Goal: Information Seeking & Learning: Learn about a topic

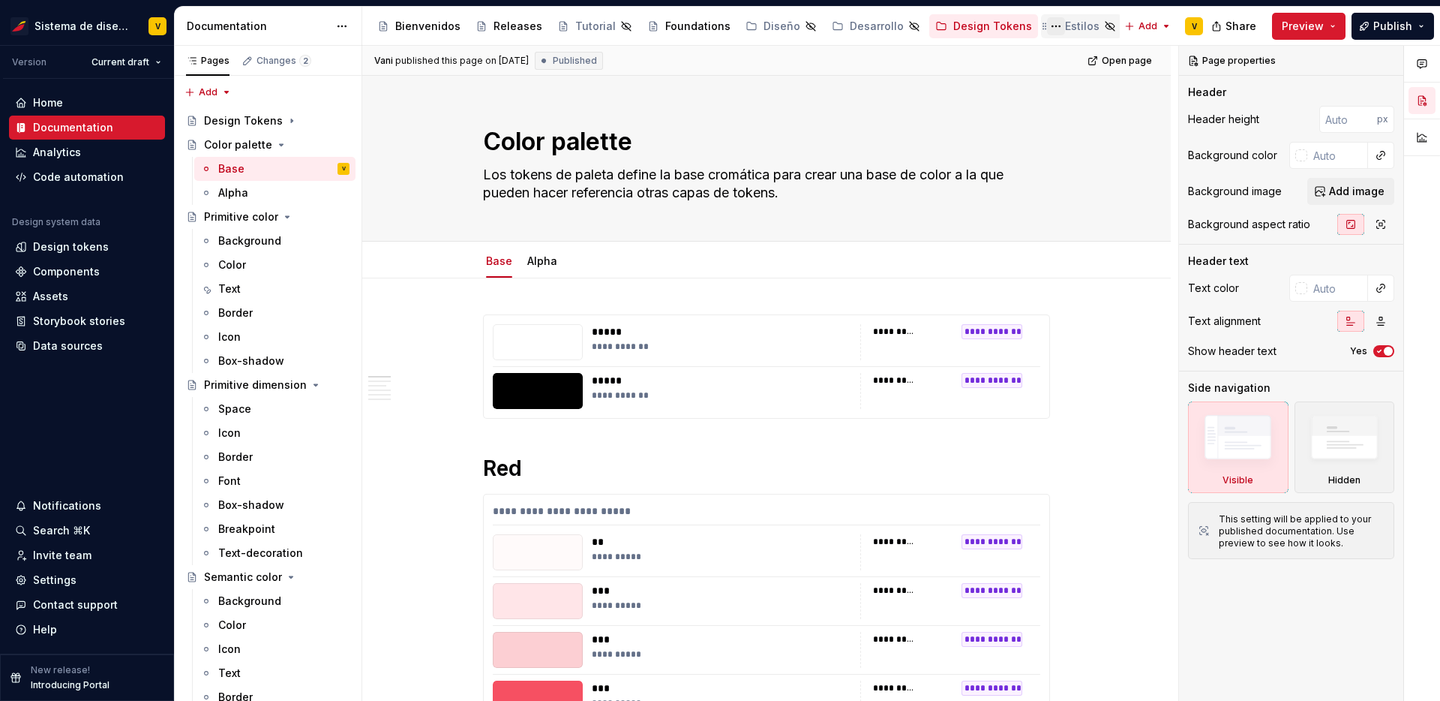
click at [1047, 29] on button "Page tree" at bounding box center [1056, 26] width 18 height 18
click at [1076, 17] on html "Sistema de diseño Iberia V Version Current draft Home Documentation Analytics C…" at bounding box center [720, 350] width 1440 height 701
click at [1065, 25] on div "Estilos" at bounding box center [1082, 26] width 35 height 15
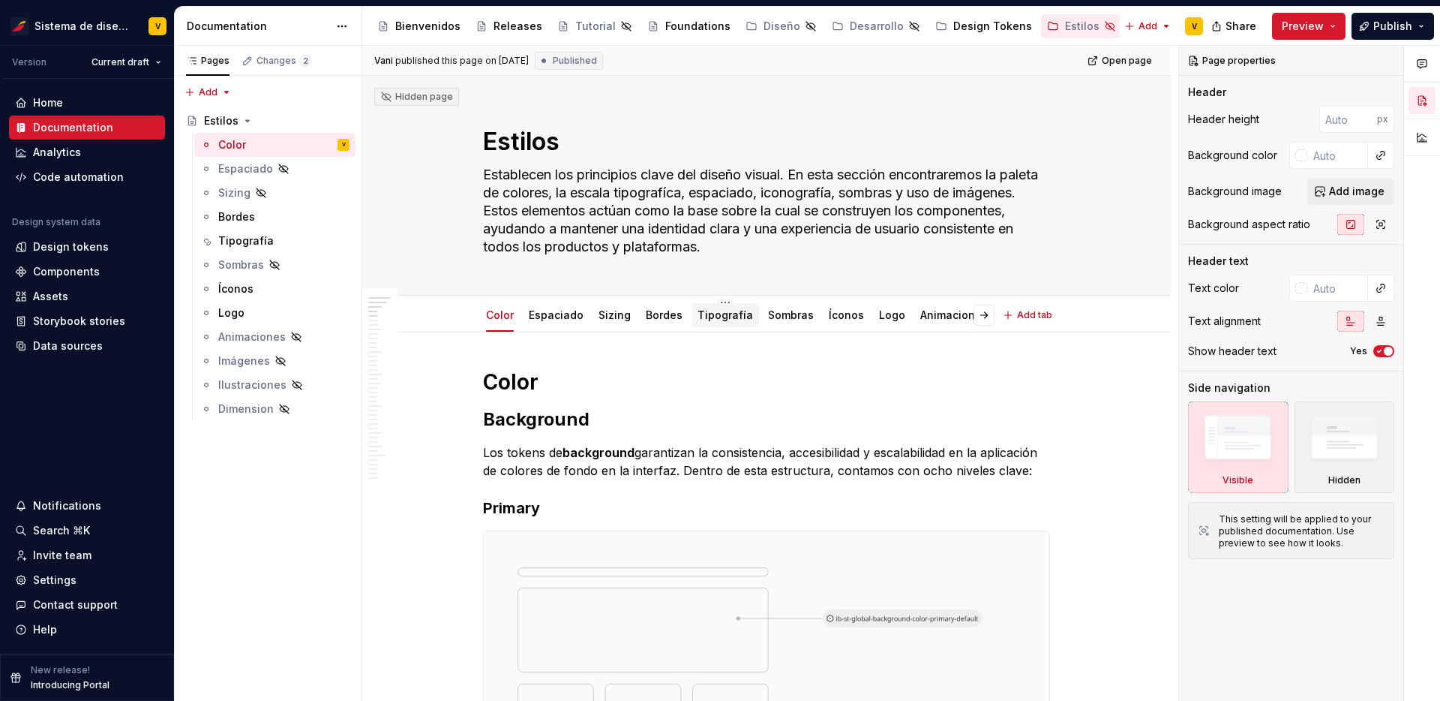
click at [704, 318] on link "Tipografía" at bounding box center [726, 314] width 56 height 13
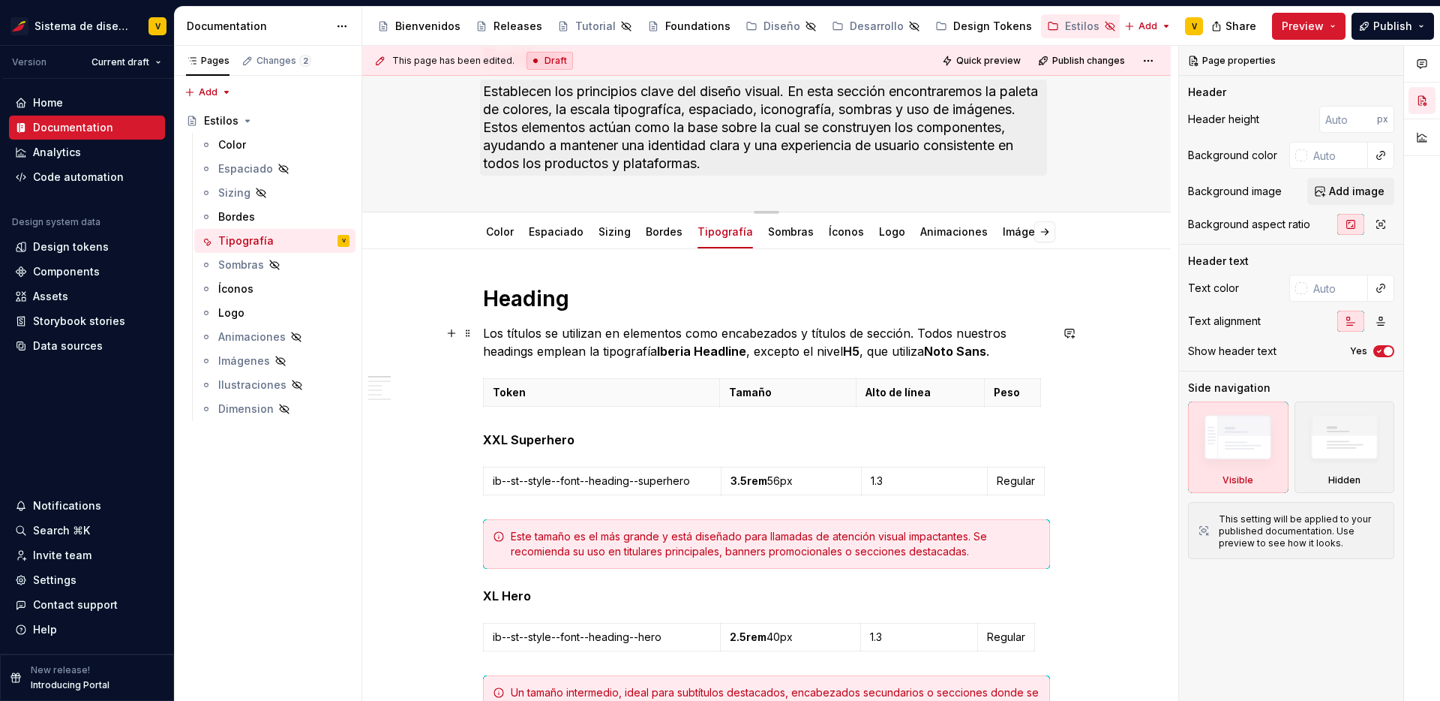
scroll to position [307, 0]
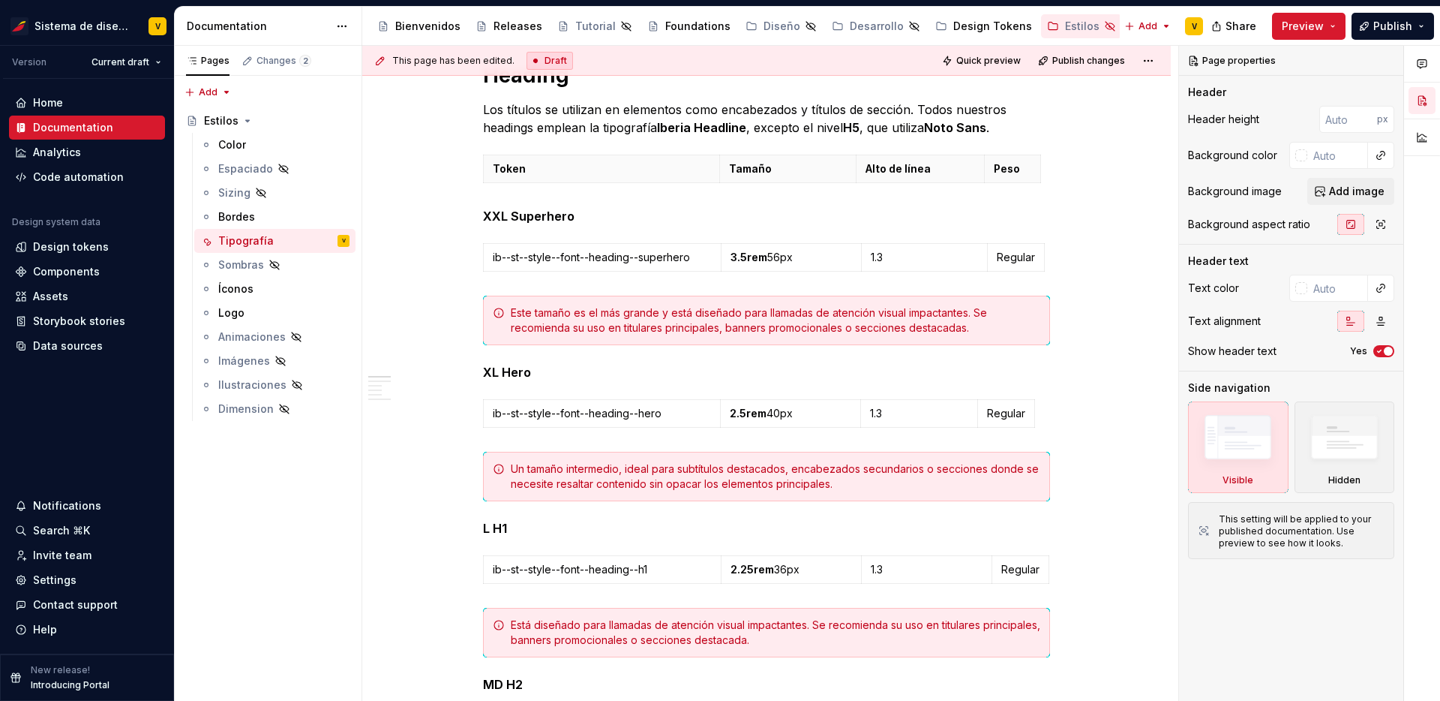
type textarea "*"
